Goal: Task Accomplishment & Management: Use online tool/utility

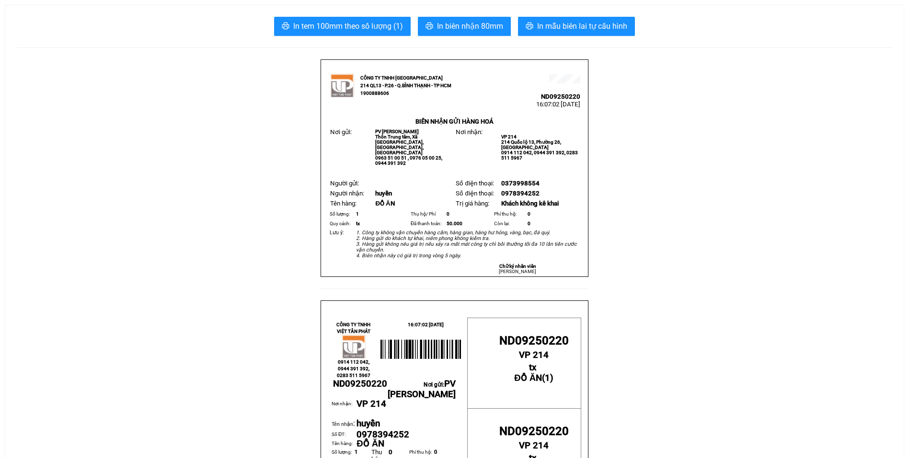
click at [596, 29] on span "In mẫu biên lai tự cấu hình" at bounding box center [582, 26] width 90 height 12
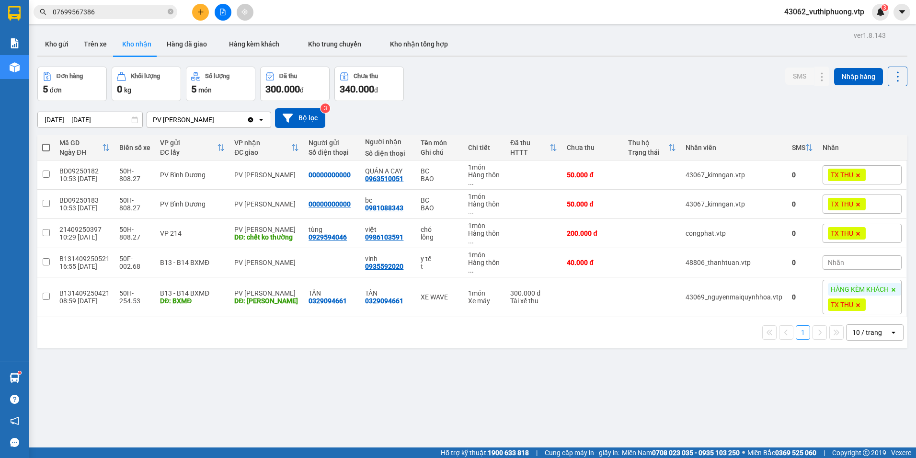
click at [651, 59] on div "ver 1.8.143 Kho gửi Trên xe Kho nhận Hàng đã giao Hàng kèm khách Kho trung chuy…" at bounding box center [473, 258] width 878 height 458
click at [800, 263] on icon at bounding box center [803, 262] width 7 height 7
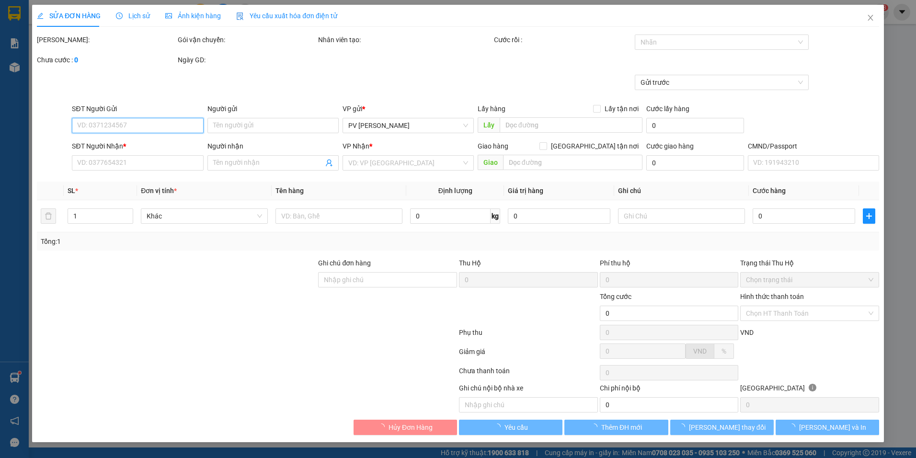
type input "0935592020"
type input "vinh"
type input "40.000"
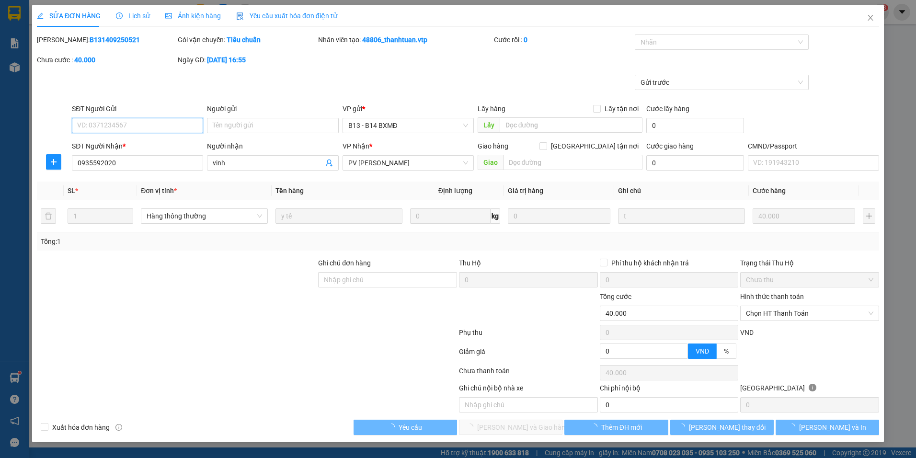
type input "2.000"
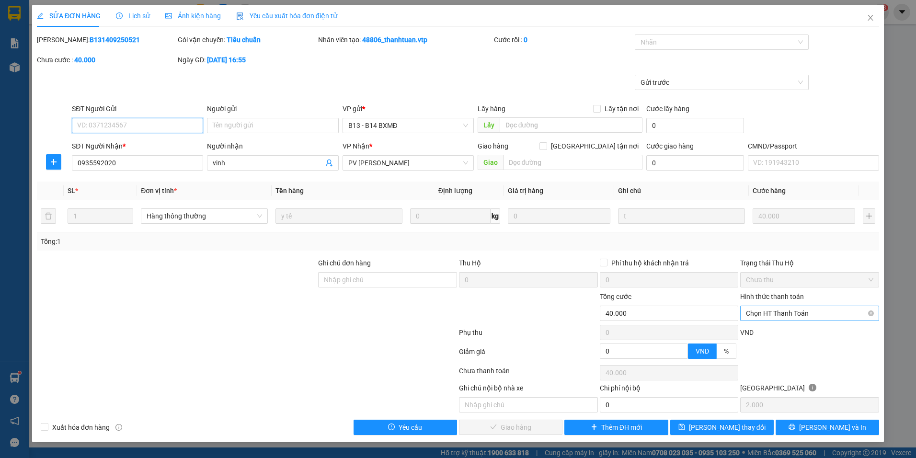
click at [805, 312] on span "Chọn HT Thanh Toán" at bounding box center [809, 313] width 127 height 14
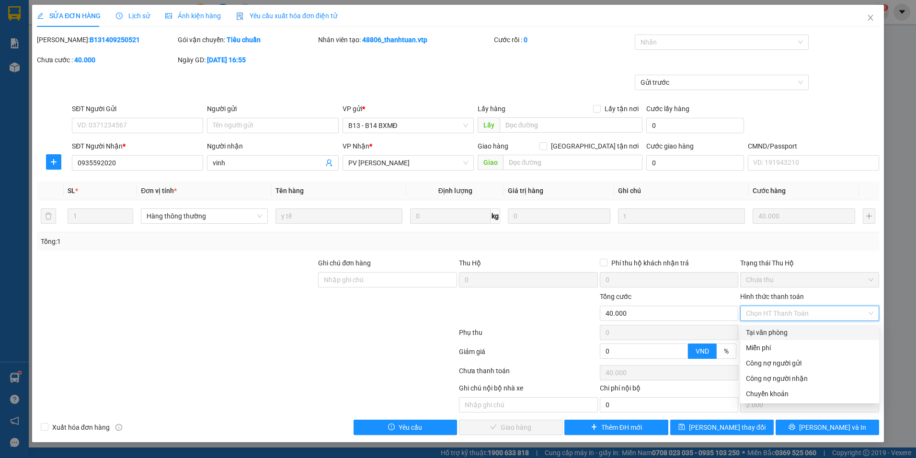
click at [779, 332] on div "Tại văn phòng" at bounding box center [809, 332] width 127 height 11
type input "0"
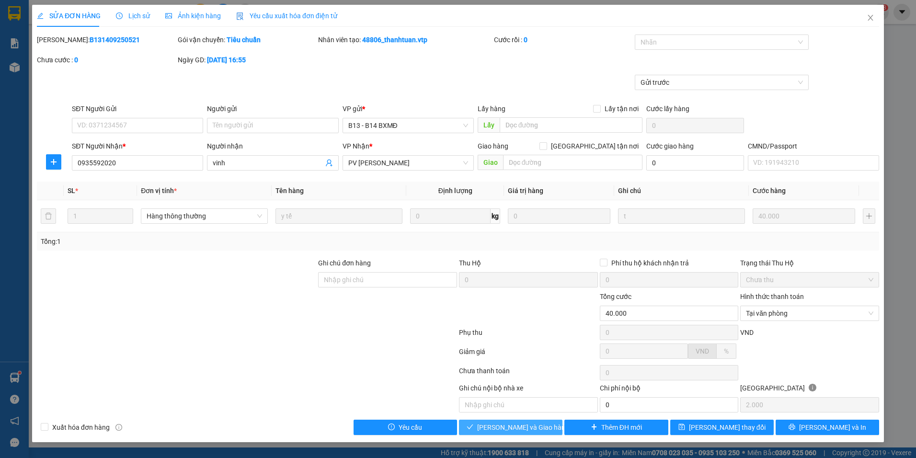
click at [516, 427] on span "Lưu và Giao hàng" at bounding box center [523, 427] width 92 height 11
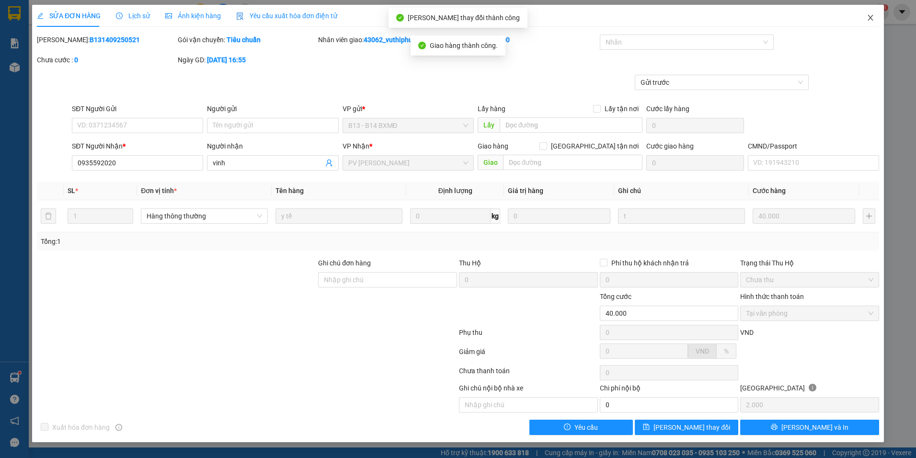
click at [873, 18] on icon "close" at bounding box center [871, 18] width 8 height 8
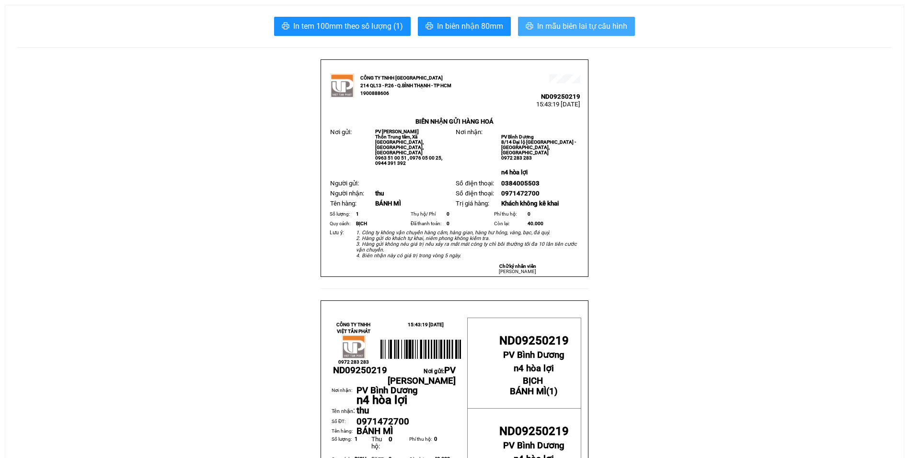
click at [596, 24] on span "In mẫu biên lai tự cấu hình" at bounding box center [582, 26] width 90 height 12
click at [554, 22] on span "In mẫu biên lai tự cấu hình" at bounding box center [582, 26] width 90 height 12
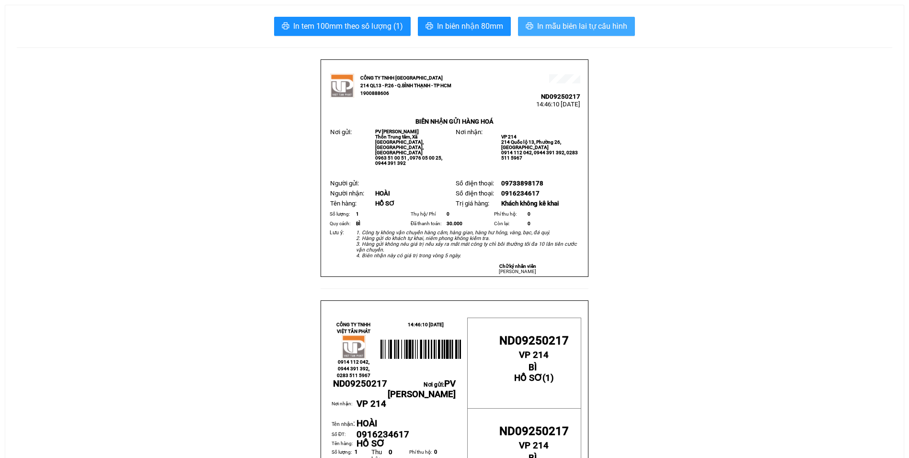
click at [578, 20] on button "In mẫu biên lai tự cấu hình" at bounding box center [576, 26] width 117 height 19
click at [607, 23] on span "In mẫu biên lai tự cấu hình" at bounding box center [582, 26] width 90 height 12
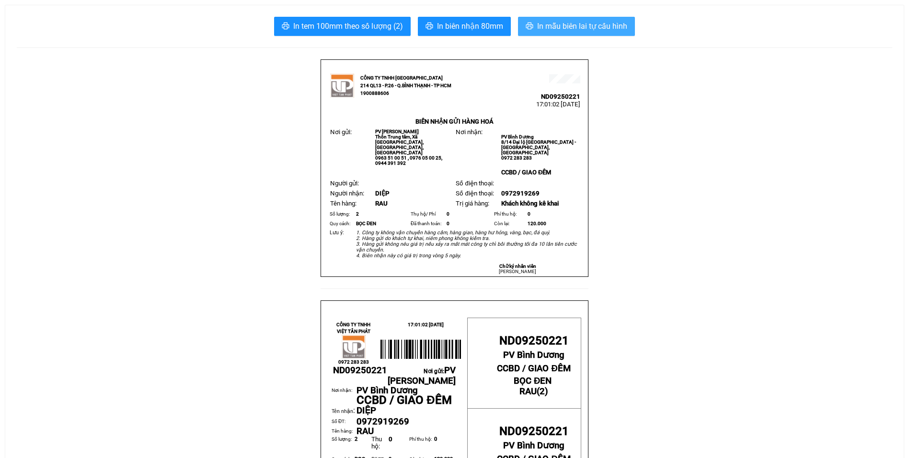
click at [568, 21] on span "In mẫu biên lai tự cấu hình" at bounding box center [582, 26] width 90 height 12
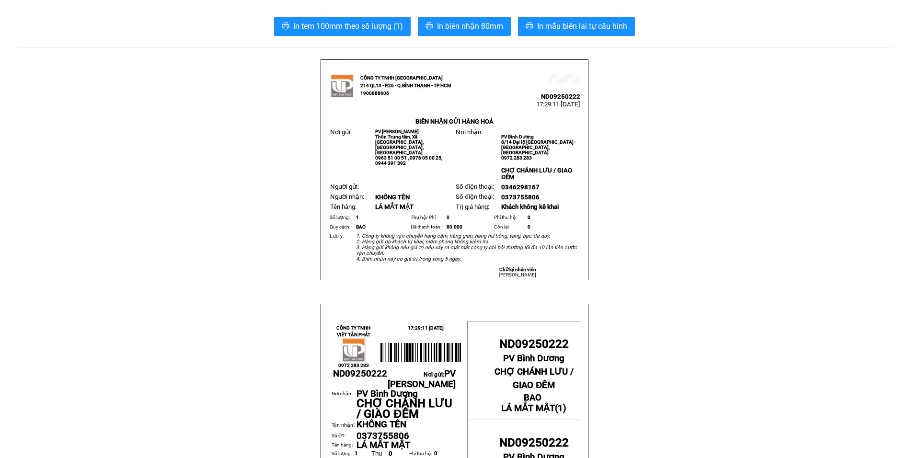
drag, startPoint x: 584, startPoint y: 11, endPoint x: 581, endPoint y: 23, distance: 12.3
click at [581, 23] on span "In mẫu biên lai tự cấu hình" at bounding box center [582, 26] width 90 height 12
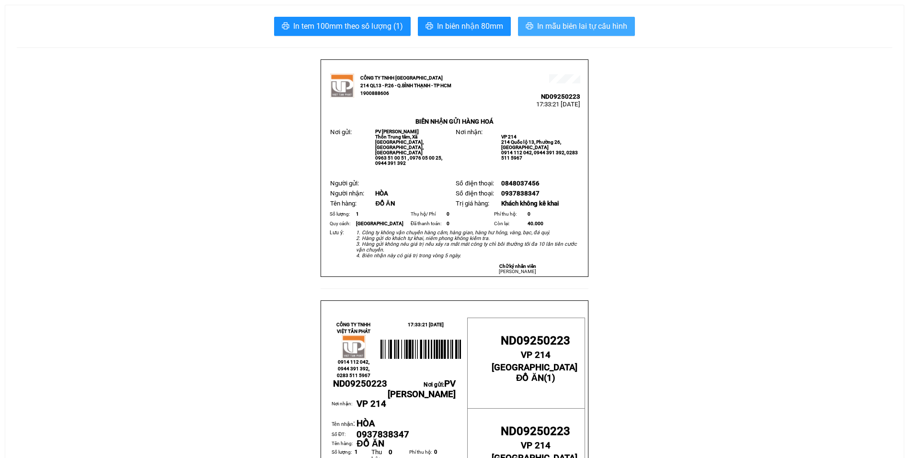
click at [553, 20] on span "In mẫu biên lai tự cấu hình" at bounding box center [582, 26] width 90 height 12
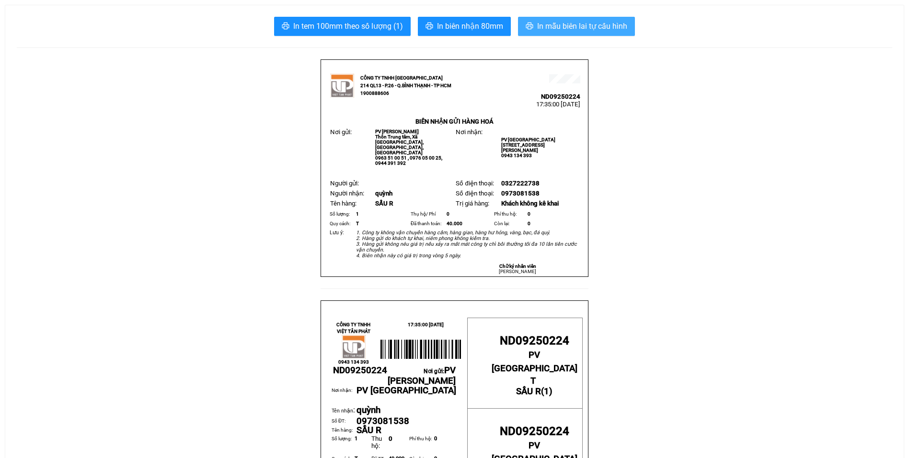
click at [557, 22] on span "In mẫu biên lai tự cấu hình" at bounding box center [582, 26] width 90 height 12
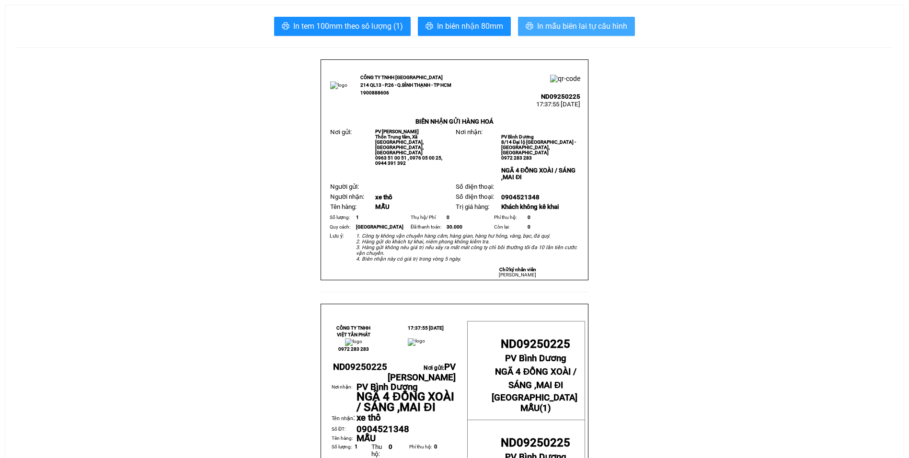
click at [576, 23] on span "In mẫu biên lai tự cấu hình" at bounding box center [582, 26] width 90 height 12
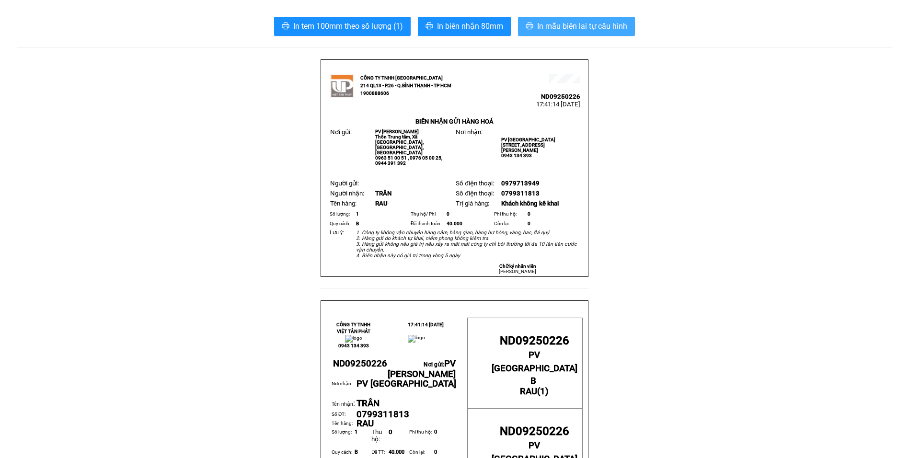
click at [550, 24] on span "In mẫu biên lai tự cấu hình" at bounding box center [582, 26] width 90 height 12
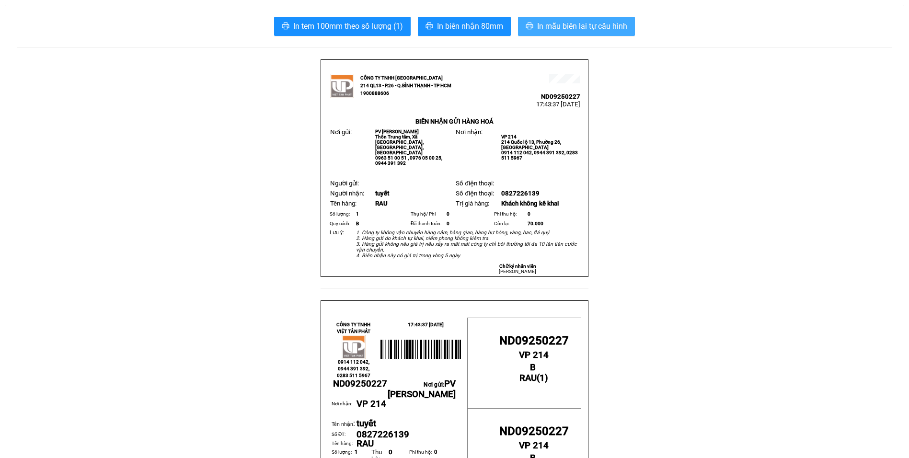
click at [562, 22] on span "In mẫu biên lai tự cấu hình" at bounding box center [582, 26] width 90 height 12
click at [578, 25] on span "In mẫu biên lai tự cấu hình" at bounding box center [582, 26] width 90 height 12
drag, startPoint x: 596, startPoint y: 24, endPoint x: 544, endPoint y: 9, distance: 53.5
click at [595, 24] on span "In mẫu biên lai tự cấu hình" at bounding box center [582, 26] width 90 height 12
click at [623, 31] on span "In mẫu biên lai tự cấu hình" at bounding box center [582, 26] width 90 height 12
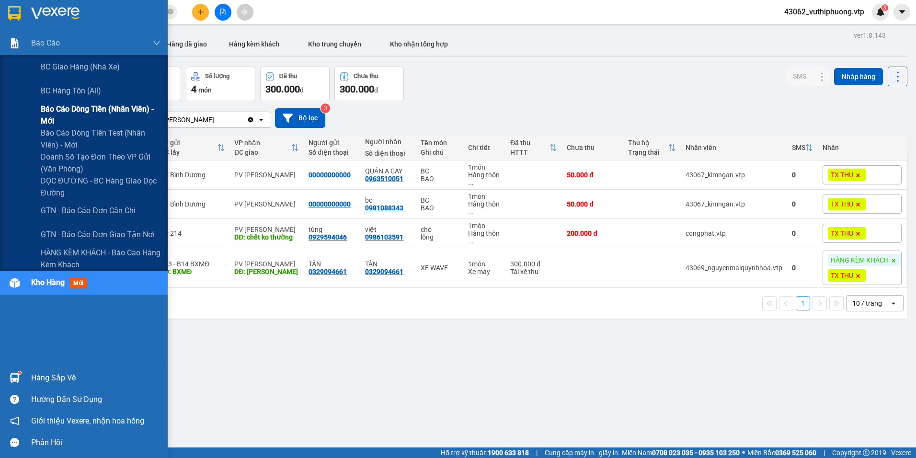
click at [40, 112] on div "Báo cáo dòng tiền (nhân viên) - mới" at bounding box center [84, 115] width 168 height 24
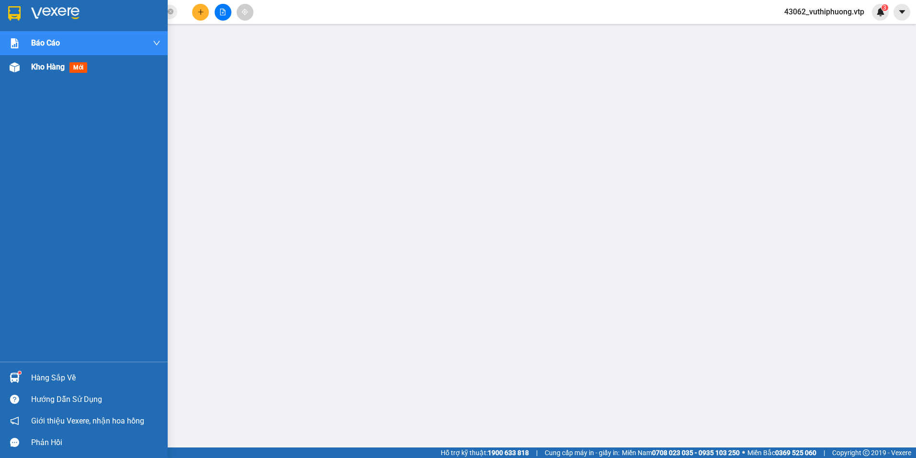
click at [71, 68] on span "mới" at bounding box center [78, 67] width 18 height 11
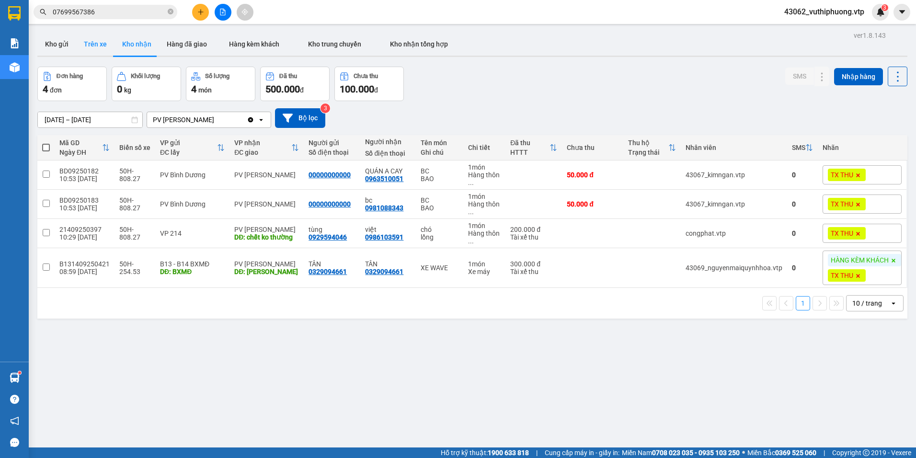
click at [99, 43] on button "Trên xe" at bounding box center [95, 44] width 38 height 23
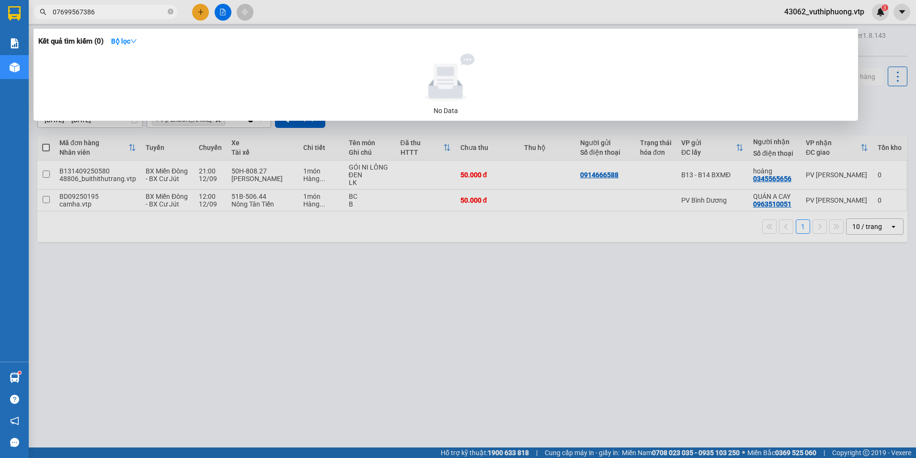
drag, startPoint x: 102, startPoint y: 10, endPoint x: 29, endPoint y: 19, distance: 73.9
click at [29, 19] on div "07699567386" at bounding box center [93, 12] width 187 height 14
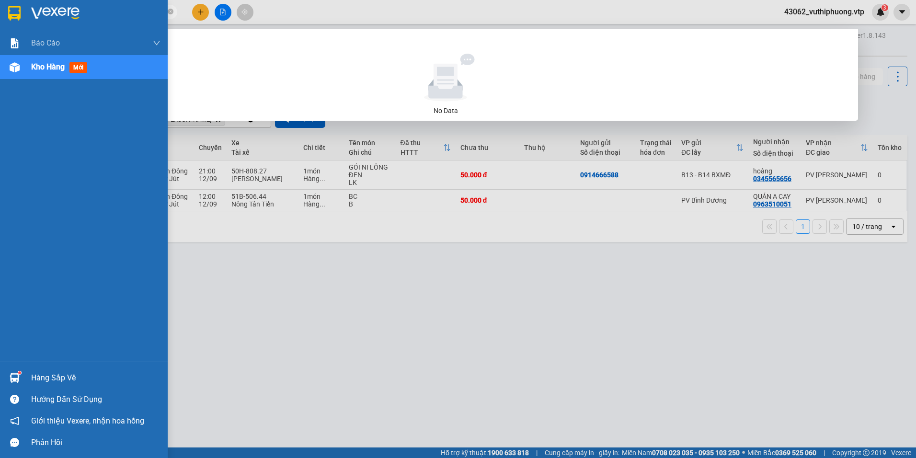
drag, startPoint x: 107, startPoint y: 11, endPoint x: 3, endPoint y: 5, distance: 104.1
click at [3, 5] on section "Kết quả tìm kiếm ( 0 ) Bộ lọc No Data 0907001213 43062_vuthiphuong.vtp 3 Báo cá…" at bounding box center [458, 229] width 916 height 458
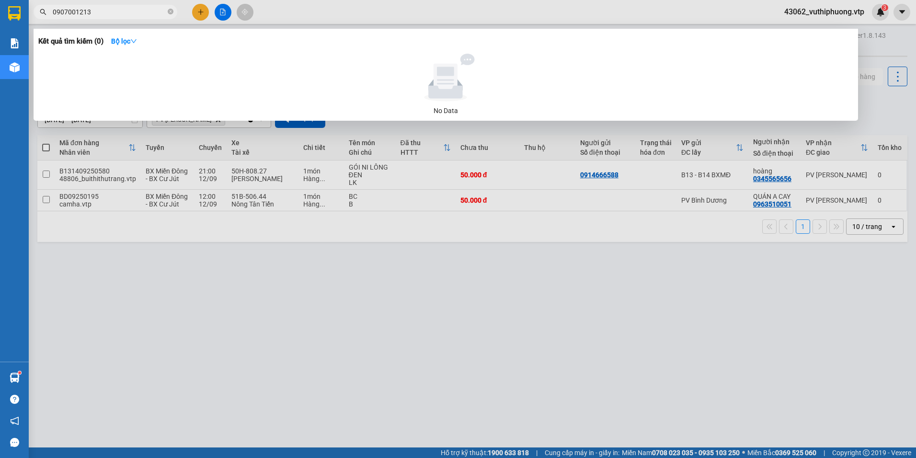
click at [111, 13] on input "0907001213" at bounding box center [109, 12] width 113 height 11
drag, startPoint x: 66, startPoint y: 12, endPoint x: 44, endPoint y: 16, distance: 21.8
click at [44, 16] on span "0907001213" at bounding box center [106, 12] width 144 height 14
drag, startPoint x: 103, startPoint y: 11, endPoint x: 54, endPoint y: 12, distance: 49.4
click at [54, 12] on input "0907001213" at bounding box center [109, 12] width 113 height 11
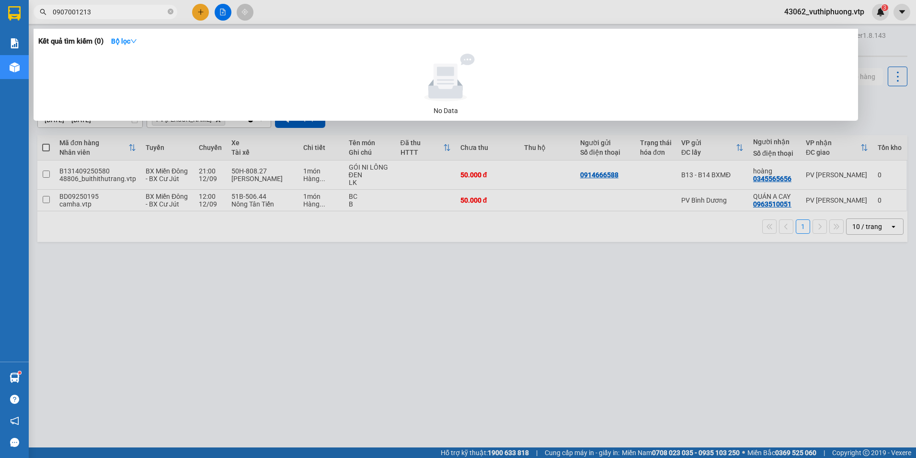
click at [104, 15] on input "0907001213" at bounding box center [109, 12] width 113 height 11
click at [104, 11] on input "0907001213" at bounding box center [109, 12] width 113 height 11
drag, startPoint x: 66, startPoint y: 11, endPoint x: 45, endPoint y: 19, distance: 22.6
click at [45, 19] on span "0907001213" at bounding box center [106, 12] width 144 height 14
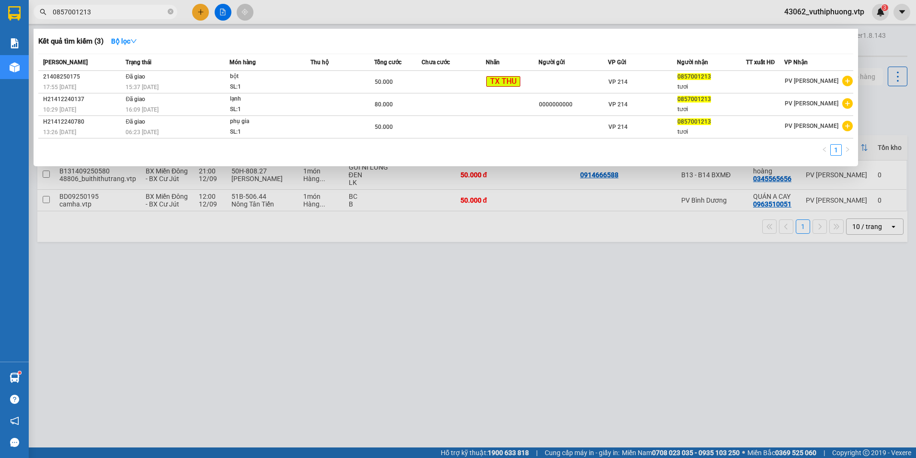
click at [380, 299] on div at bounding box center [458, 229] width 916 height 458
click at [112, 13] on input "0857001213" at bounding box center [109, 12] width 113 height 11
click at [574, 294] on div at bounding box center [458, 229] width 916 height 458
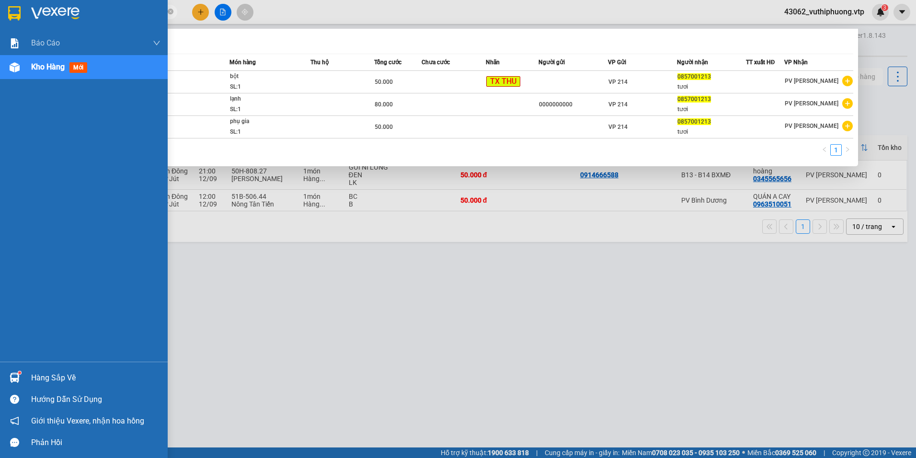
drag, startPoint x: 100, startPoint y: 11, endPoint x: -2, endPoint y: 14, distance: 101.6
click at [0, 14] on html "Kết quả tìm kiếm ( 3 ) Bộ lọc Mã ĐH Trạng thái Món hàng Thu hộ Tổng cước Chưa c…" at bounding box center [458, 229] width 916 height 458
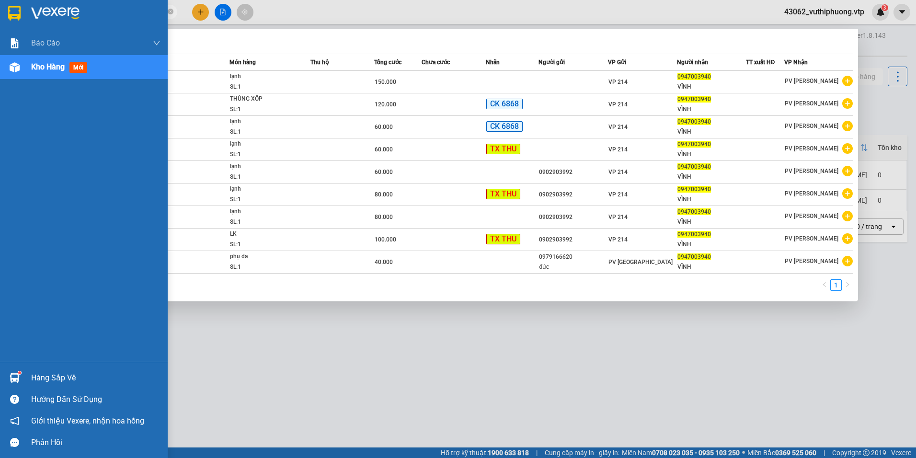
drag, startPoint x: 99, startPoint y: 11, endPoint x: -1, endPoint y: 21, distance: 100.7
click at [0, 21] on html "Kết quả tìm kiếm ( 9 ) Bộ lọc Mã ĐH Trạng thái Món hàng Thu hộ Tổng cước Chưa c…" at bounding box center [458, 229] width 916 height 458
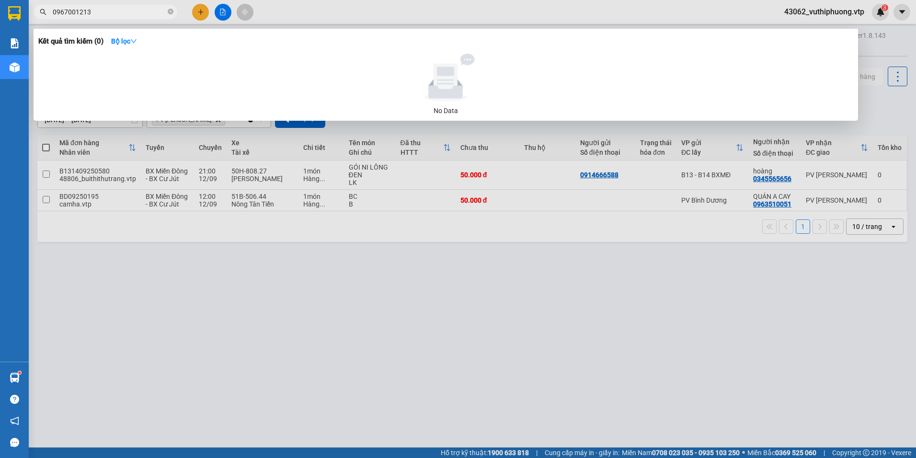
click at [248, 76] on div at bounding box center [445, 78] width 807 height 48
click at [302, 253] on div at bounding box center [458, 229] width 916 height 458
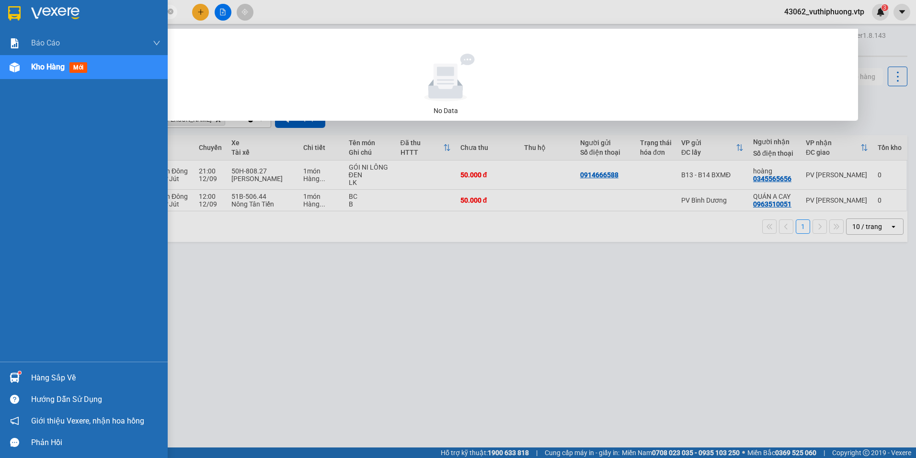
drag, startPoint x: 109, startPoint y: 11, endPoint x: 12, endPoint y: 1, distance: 97.7
click at [12, 1] on section "Kết quả tìm kiếm ( 0 ) Bộ lọc No Data 0967001213 43062_vuthiphuong.vtp 3 Báo cá…" at bounding box center [458, 229] width 916 height 458
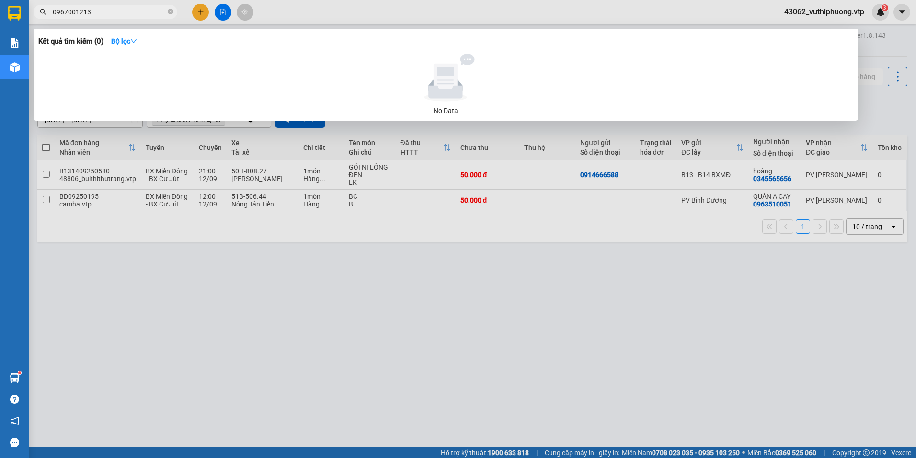
click at [364, 298] on div at bounding box center [458, 229] width 916 height 458
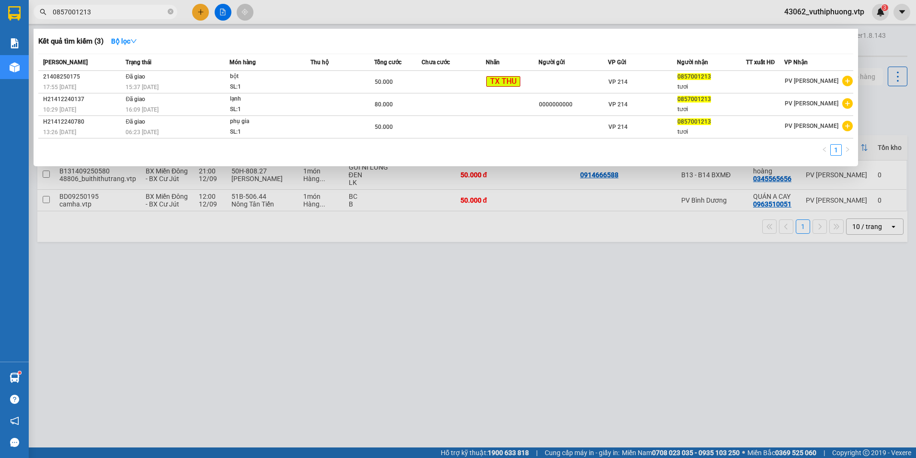
type input "0857001213"
click at [389, 309] on div at bounding box center [458, 229] width 916 height 458
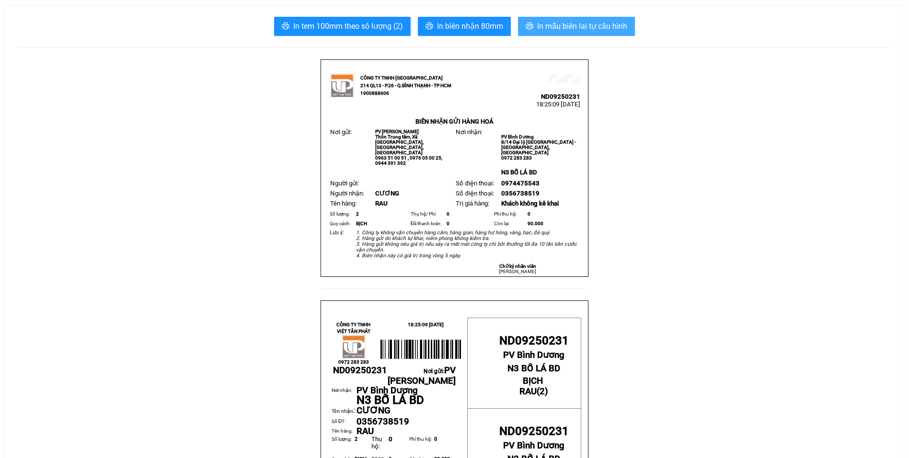
click at [569, 22] on span "In mẫu biên lai tự cấu hình" at bounding box center [582, 26] width 90 height 12
click at [571, 26] on span "In mẫu biên lai tự cấu hình" at bounding box center [582, 26] width 90 height 12
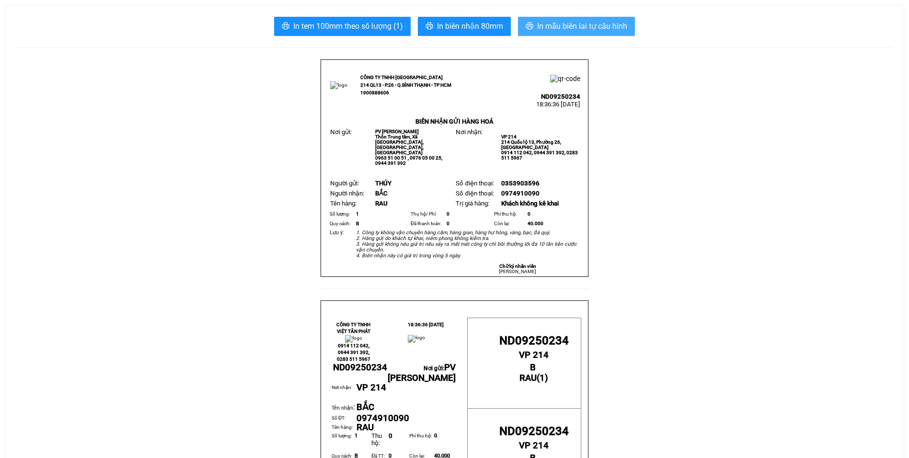
click at [597, 22] on span "In mẫu biên lai tự cấu hình" at bounding box center [582, 26] width 90 height 12
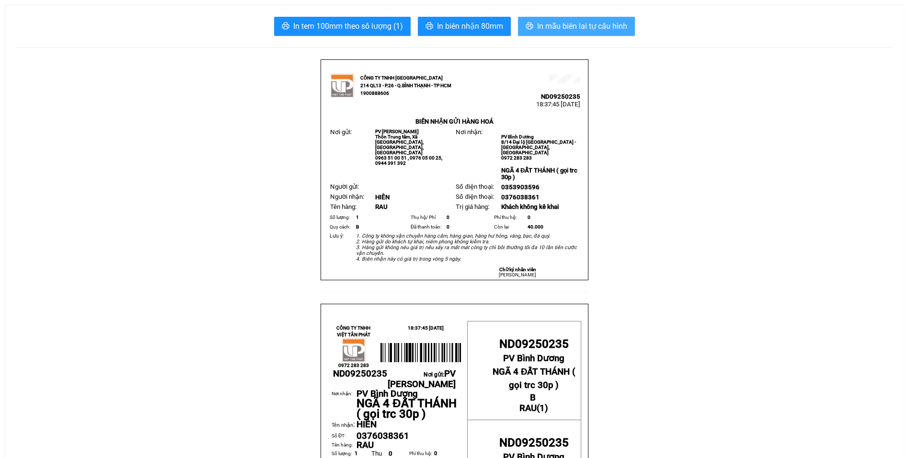
click at [586, 24] on span "In mẫu biên lai tự cấu hình" at bounding box center [582, 26] width 90 height 12
click at [589, 22] on span "In mẫu biên lai tự cấu hình" at bounding box center [582, 26] width 90 height 12
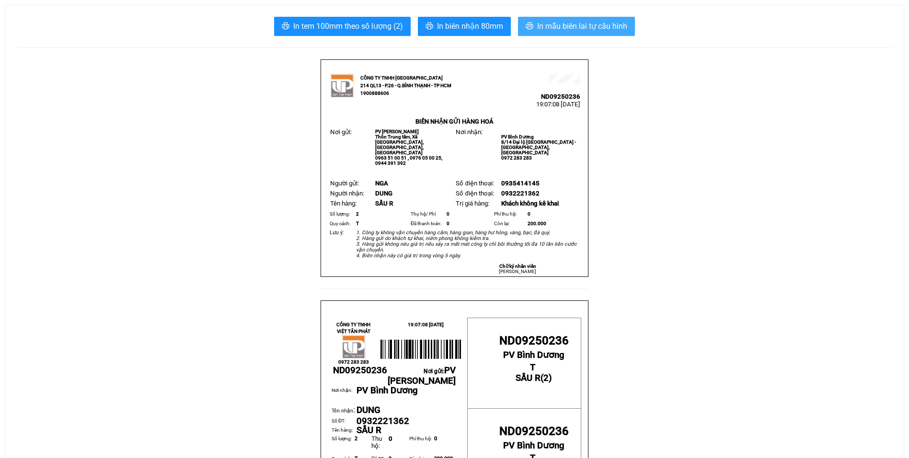
click at [607, 18] on button "In mẫu biên lai tự cấu hình" at bounding box center [576, 26] width 117 height 19
